Goal: Information Seeking & Learning: Learn about a topic

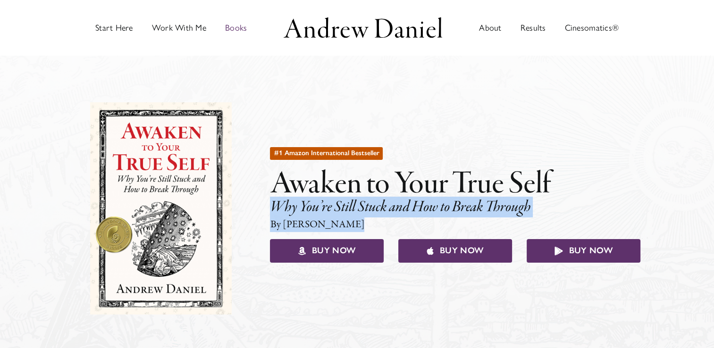
drag, startPoint x: 271, startPoint y: 203, endPoint x: 510, endPoint y: 220, distance: 239.8
click at [510, 220] on div "#1 Amazon International Bestseller Awaken to Your True Self Why You’re Still St…" at bounding box center [455, 208] width 370 height 127
drag, startPoint x: 510, startPoint y: 220, endPoint x: 457, endPoint y: 208, distance: 54.1
copy div "Why You’re Still Stuck and How to Break Through By [PERSON_NAME]"
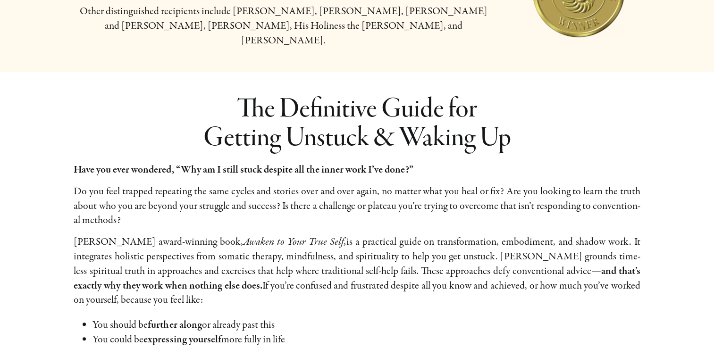
scroll to position [472, 0]
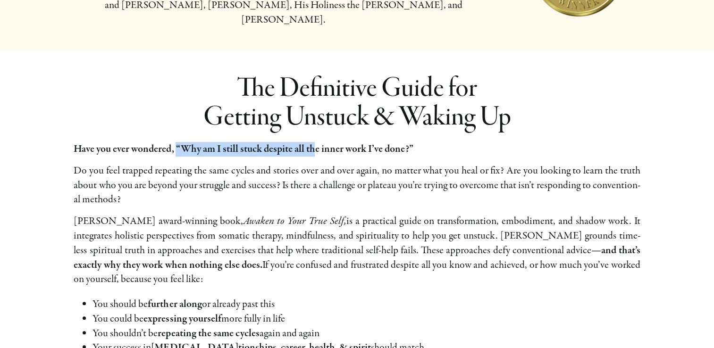
drag, startPoint x: 177, startPoint y: 132, endPoint x: 314, endPoint y: 137, distance: 136.5
click at [314, 142] on b "Have you ever won­dered, “Why am I still stuck despite all the inner work I’ve …" at bounding box center [243, 149] width 339 height 14
click at [466, 142] on p "Have you ever won­dered, “Why am I still stuck despite all the inner work I’ve …" at bounding box center [357, 149] width 566 height 15
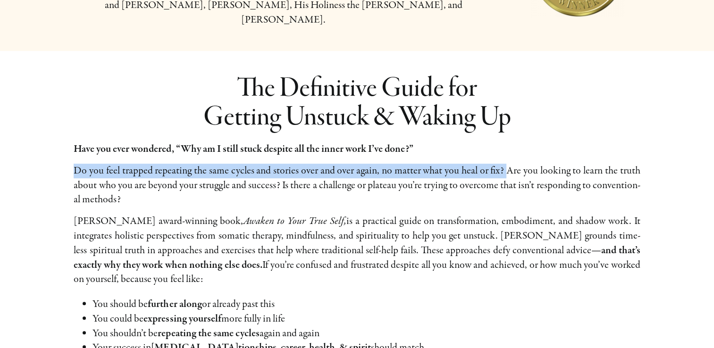
drag, startPoint x: 72, startPoint y: 153, endPoint x: 506, endPoint y: 153, distance: 433.6
copy p "Do you feel trapped repeat­ing the same cycles and sto­ries over and over again…"
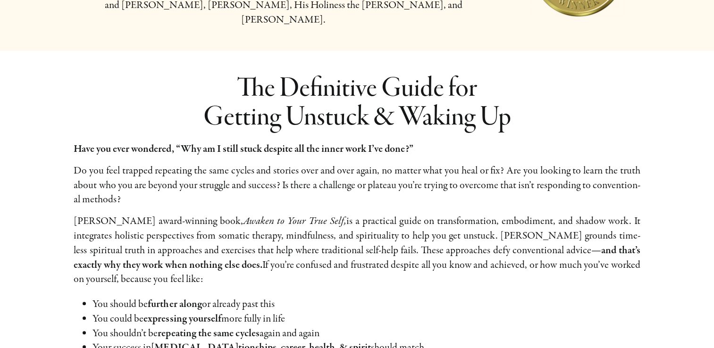
click at [378, 176] on p "Do you feel trapped repeat­ing the same cycles and sto­ries over and over again…" at bounding box center [357, 185] width 566 height 43
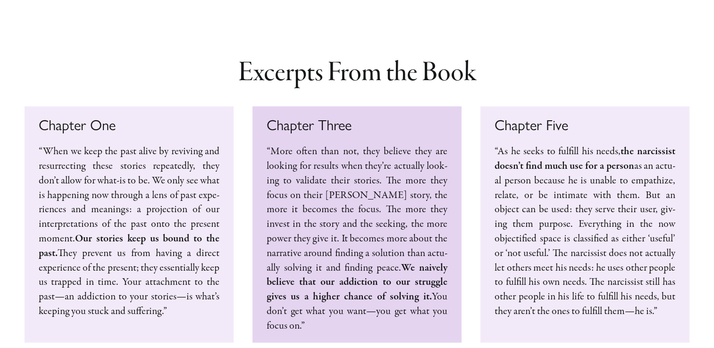
scroll to position [2123, 0]
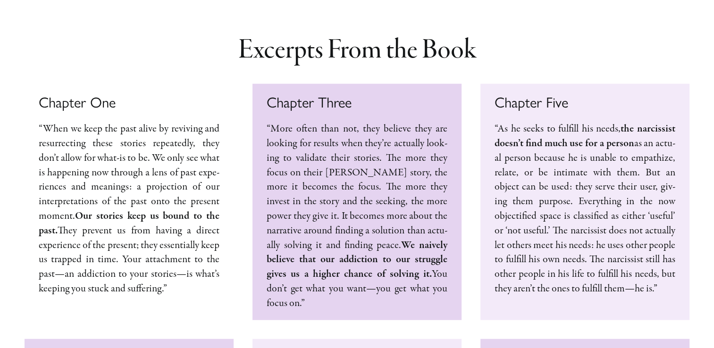
drag, startPoint x: 43, startPoint y: 98, endPoint x: 176, endPoint y: 278, distance: 224.1
click at [176, 278] on div "Chapter One “When we keep the past alive by reviv­ing and res­ur­rect­ing these…" at bounding box center [129, 202] width 209 height 236
drag, startPoint x: 176, startPoint y: 278, endPoint x: 114, endPoint y: 150, distance: 142.4
copy p "When we keep the past alive by reviv­ing and res­ur­rect­ing these sto­ries rep…"
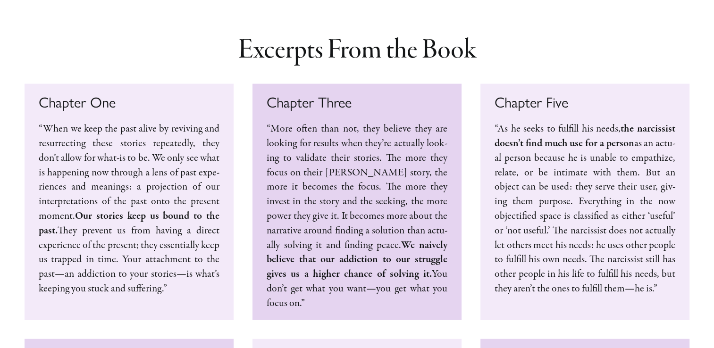
drag, startPoint x: 268, startPoint y: 96, endPoint x: 322, endPoint y: 280, distance: 191.7
click at [322, 280] on p "“More often than not, they believe they are look­ing for results when they’re a…" at bounding box center [357, 216] width 181 height 189
drag, startPoint x: 322, startPoint y: 280, endPoint x: 310, endPoint y: 200, distance: 81.1
copy p "“More often than not, they believe they are look­ing for results when they’re a…"
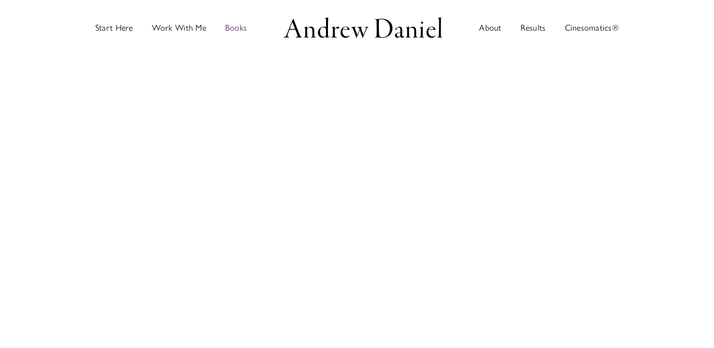
scroll to position [2076, 0]
